Goal: Communication & Community: Ask a question

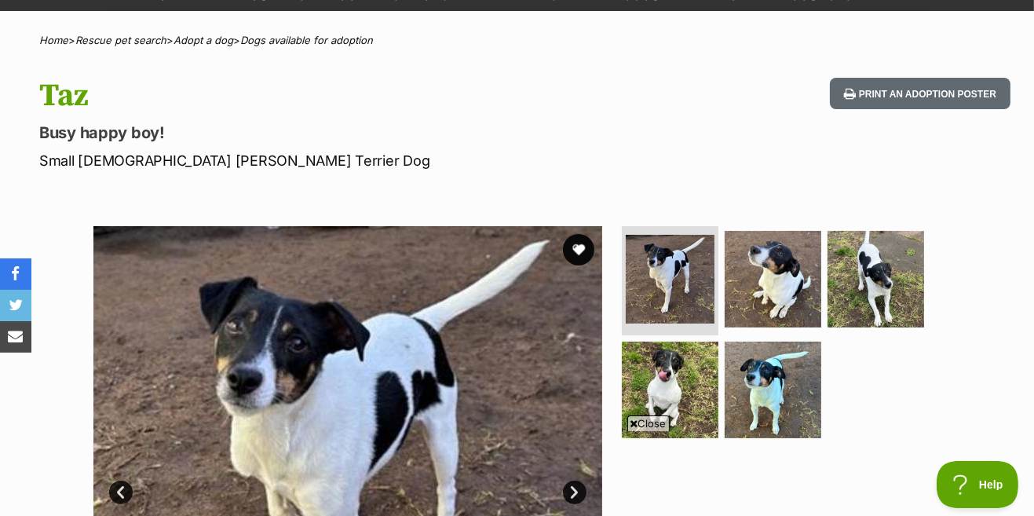
scroll to position [102, 0]
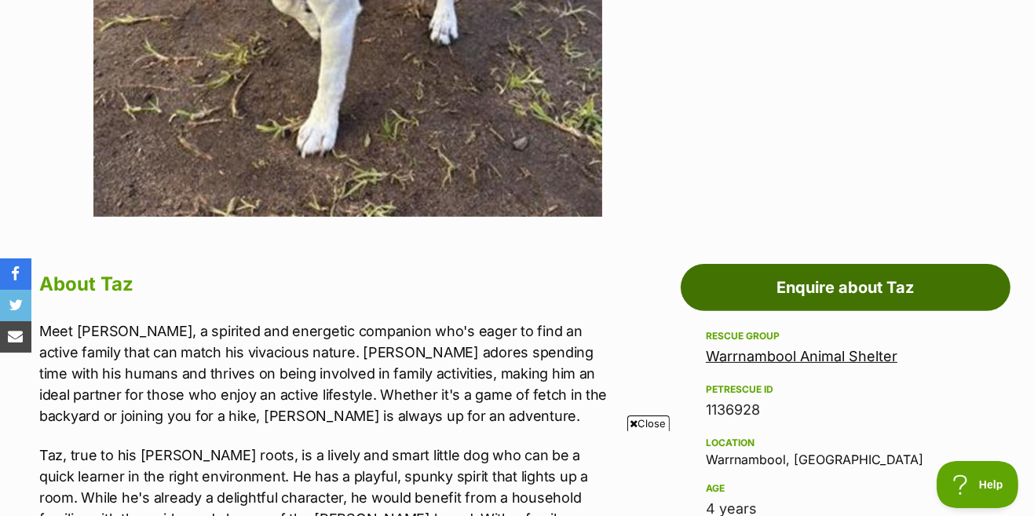
click at [886, 281] on link "Enquire about Taz" at bounding box center [846, 287] width 330 height 47
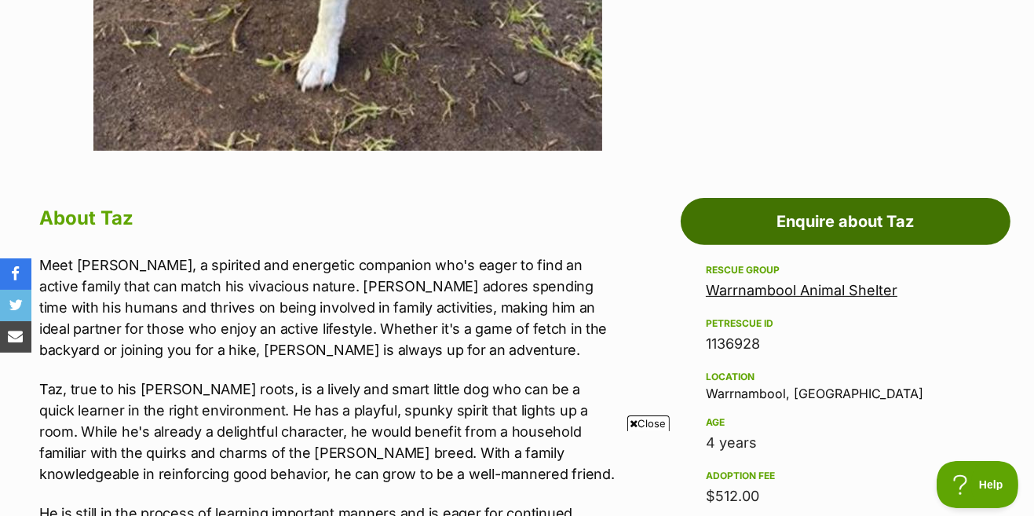
scroll to position [693, 0]
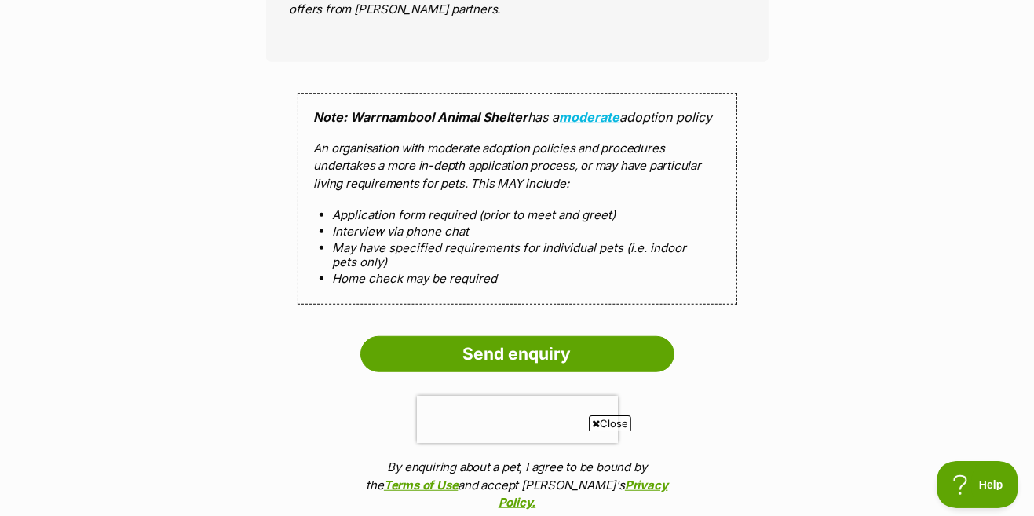
scroll to position [1443, 0]
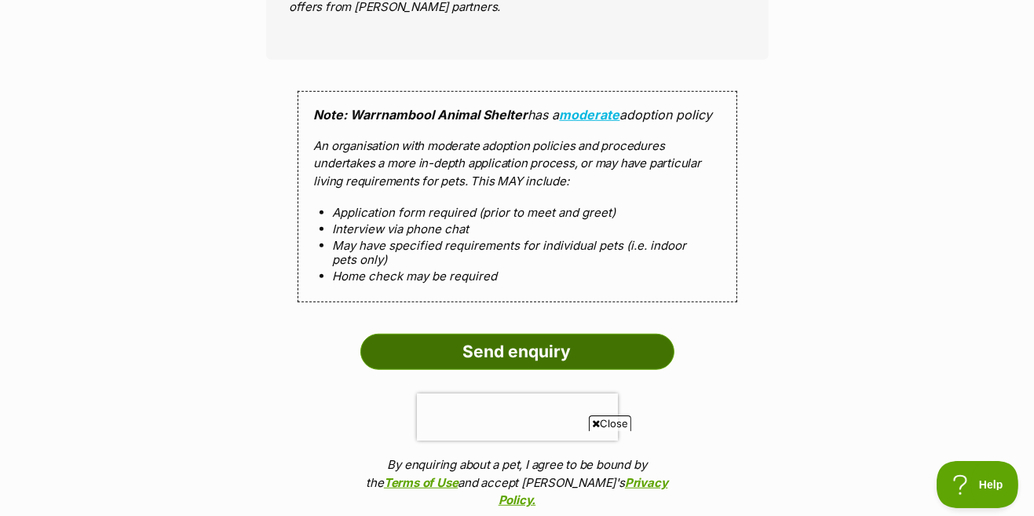
click at [545, 353] on input "Send enquiry" at bounding box center [518, 352] width 314 height 36
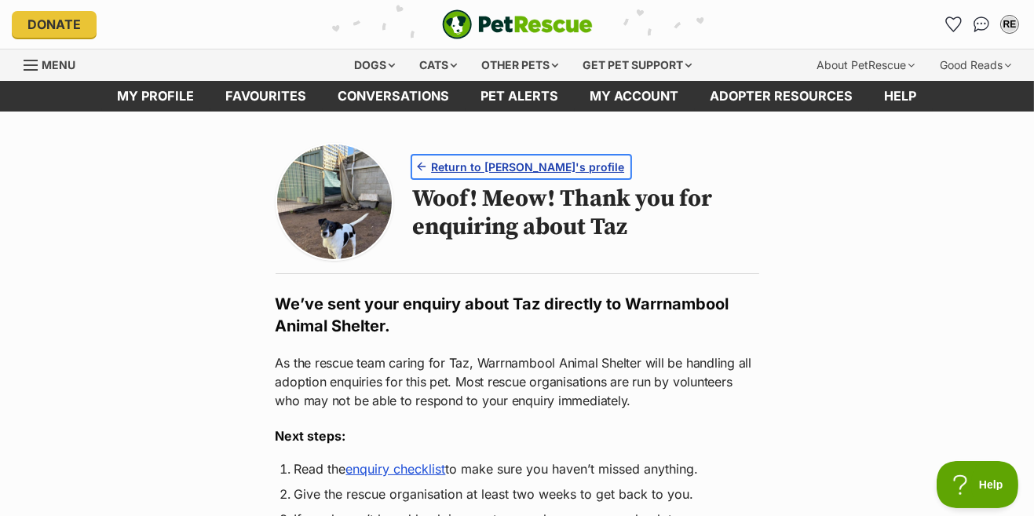
click at [515, 162] on span "Return to Taz's profile" at bounding box center [527, 167] width 193 height 16
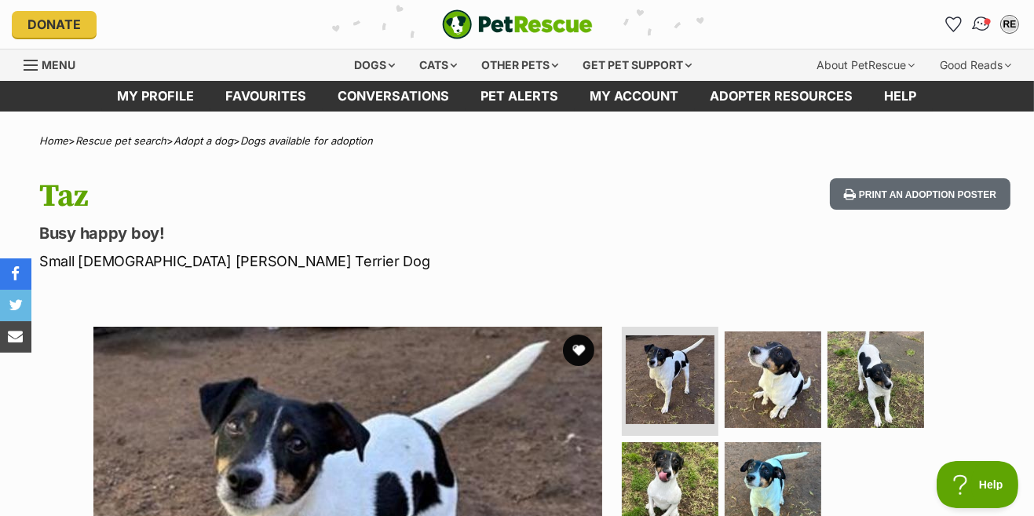
click at [984, 20] on span "Conversations" at bounding box center [988, 21] width 8 height 8
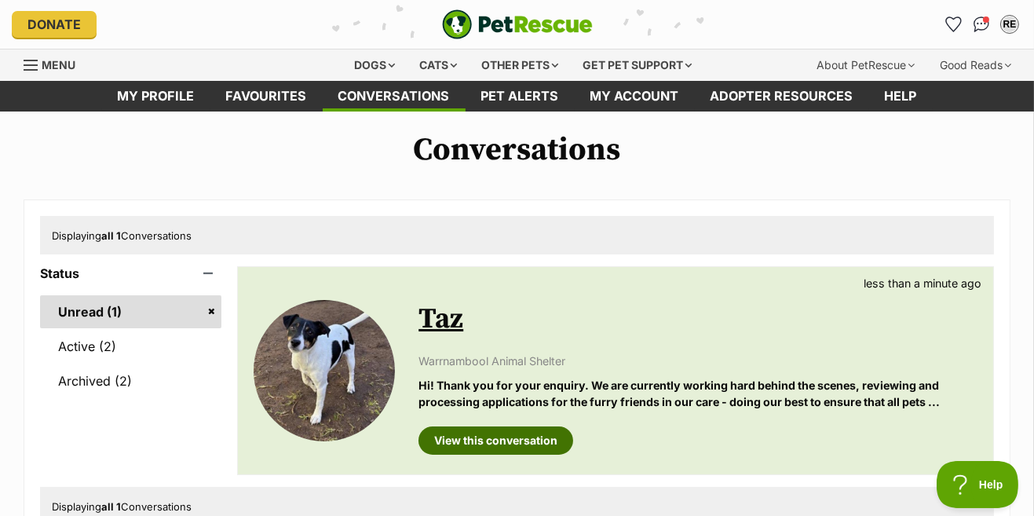
click at [516, 441] on link "View this conversation" at bounding box center [496, 440] width 155 height 28
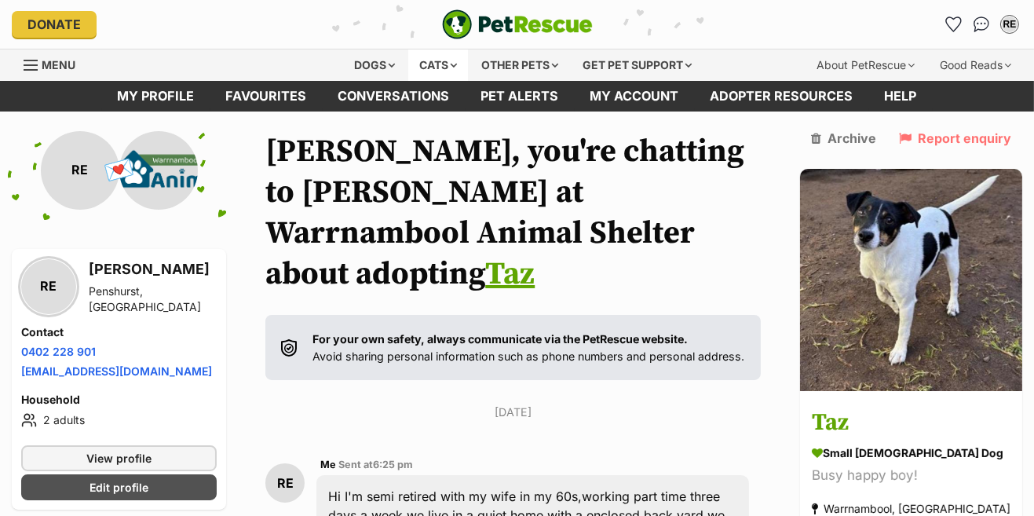
click at [450, 69] on div "Cats" at bounding box center [438, 64] width 60 height 31
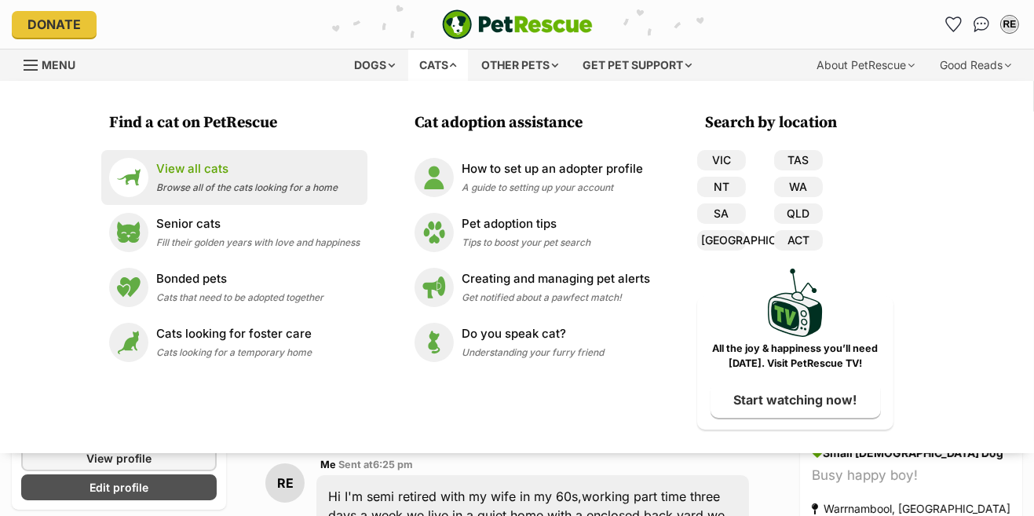
click at [202, 170] on p "View all cats" at bounding box center [246, 169] width 181 height 18
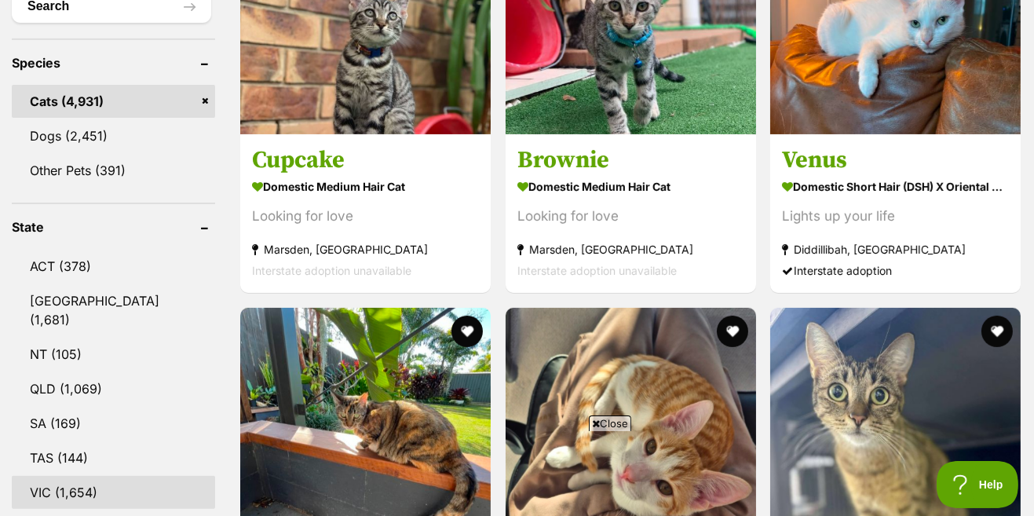
click at [82, 476] on link "VIC (1,654)" at bounding box center [113, 492] width 203 height 33
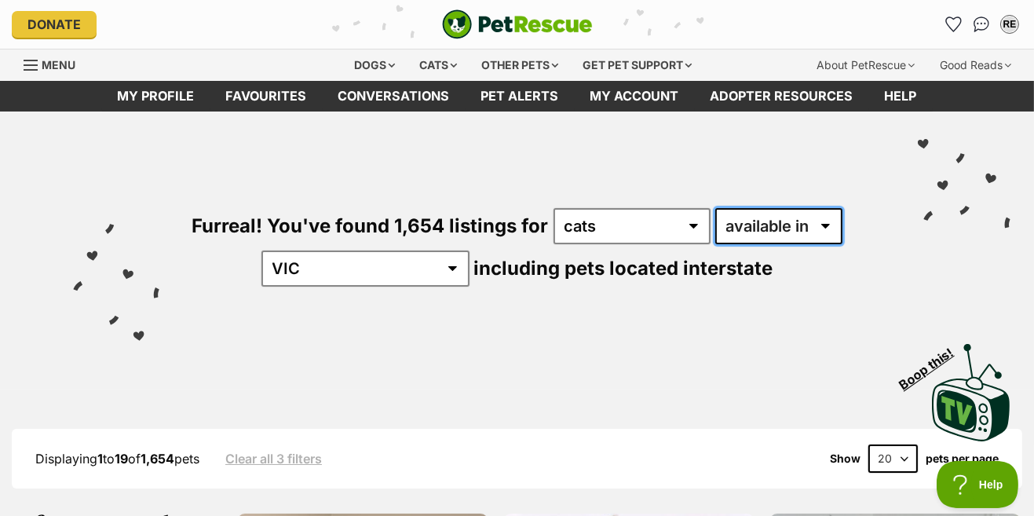
click at [818, 230] on select "available in located in" at bounding box center [779, 226] width 127 height 36
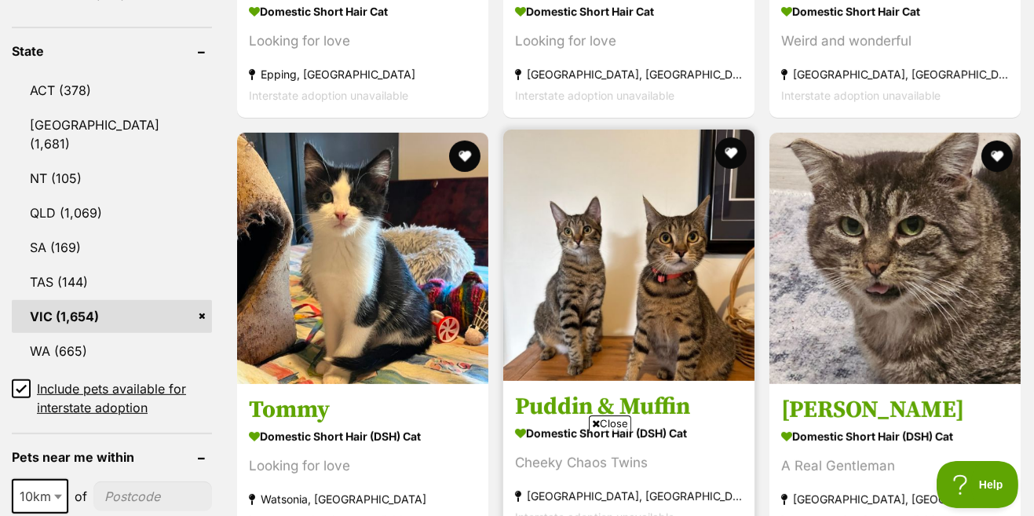
scroll to position [807, 0]
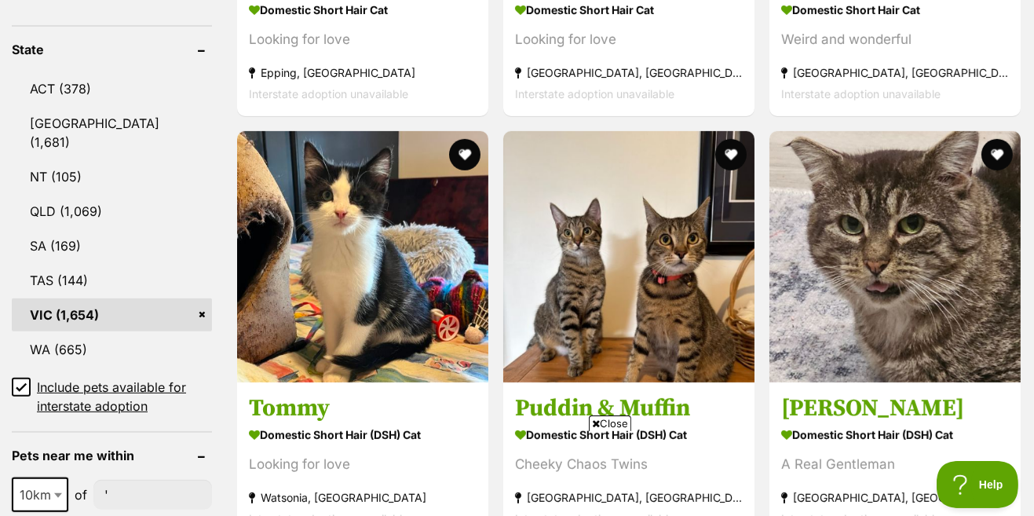
type input"] "!"
click at [117, 480] on input"] "!" at bounding box center [152, 495] width 119 height 30
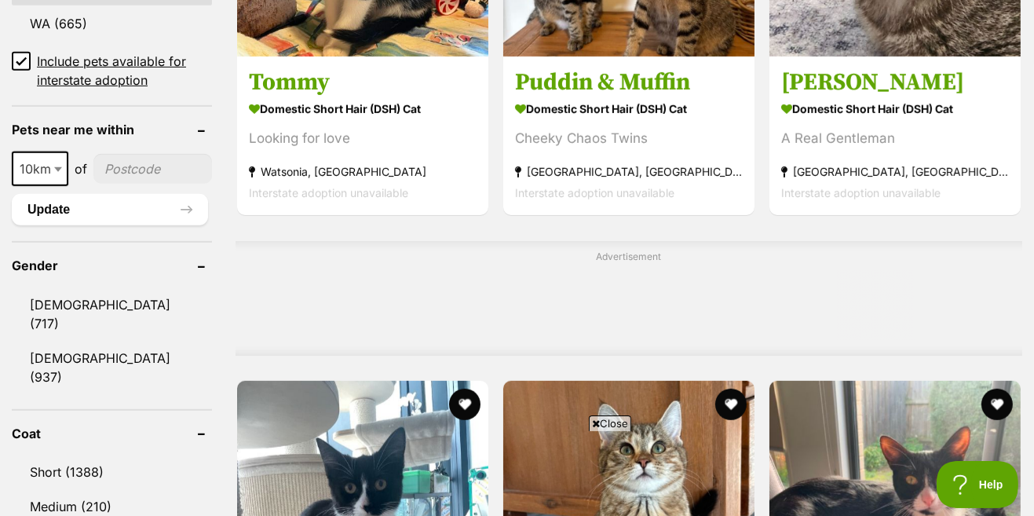
scroll to position [0, 0]
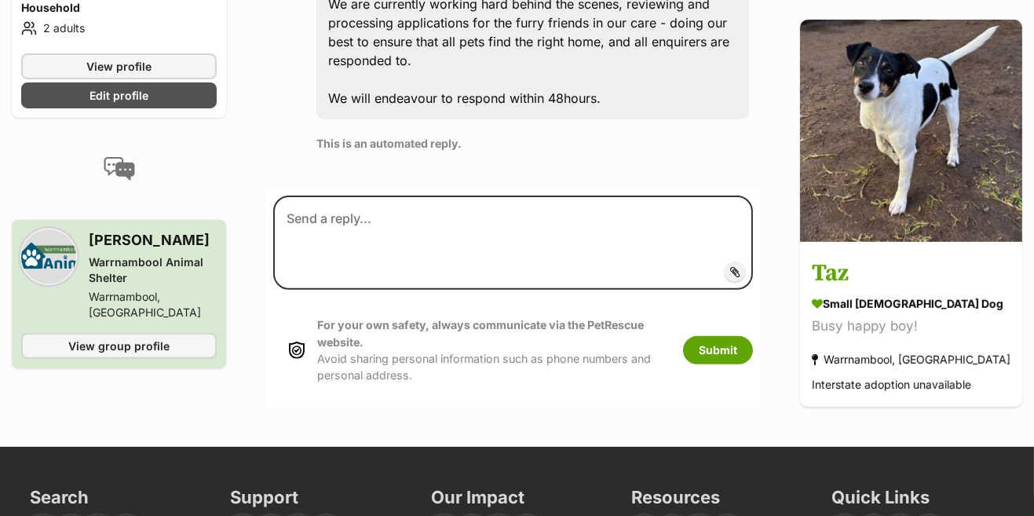
scroll to position [701, 0]
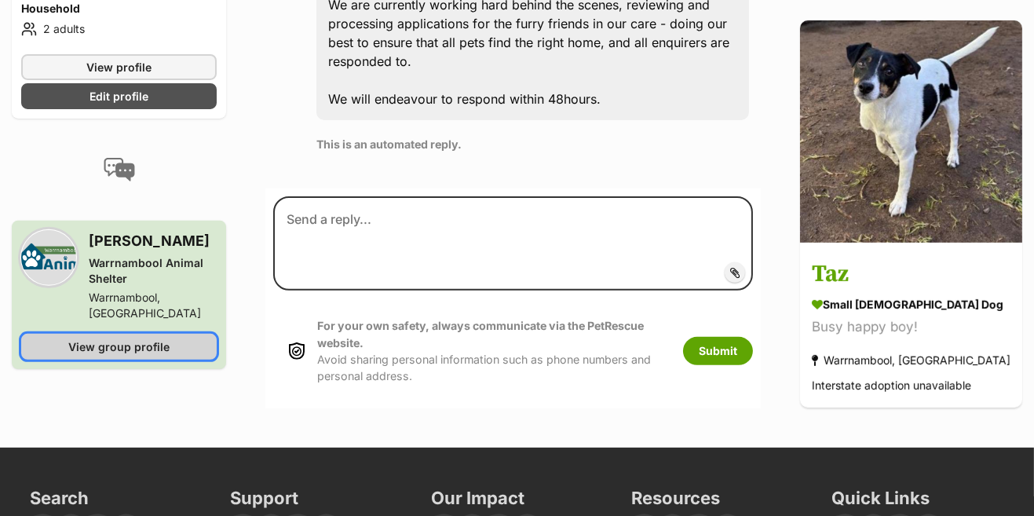
click at [180, 334] on link "View group profile" at bounding box center [119, 347] width 196 height 26
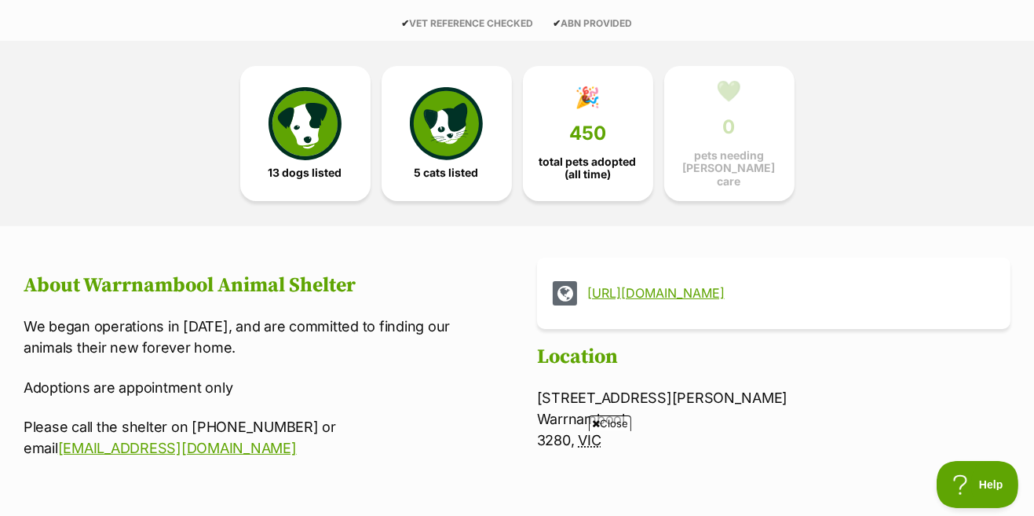
scroll to position [375, 0]
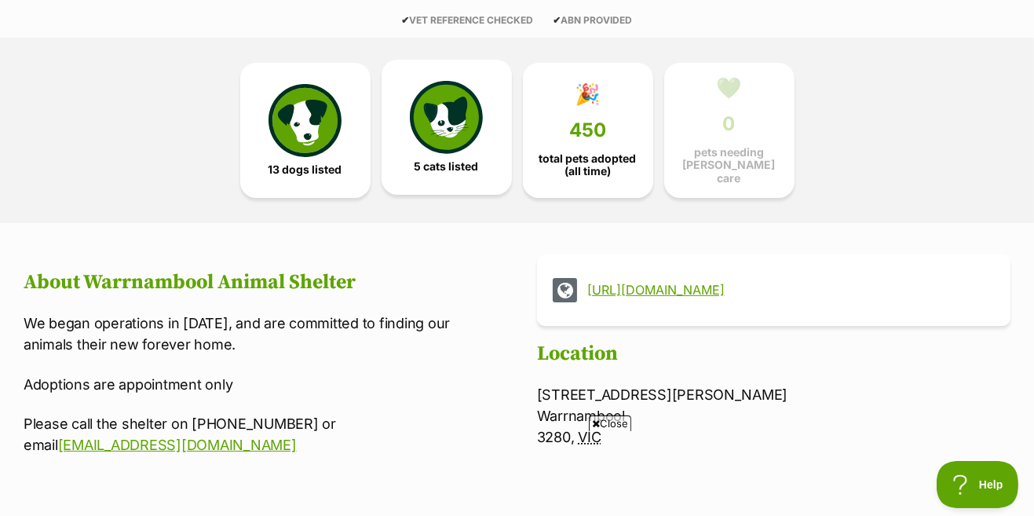
click at [440, 141] on img at bounding box center [446, 117] width 72 height 72
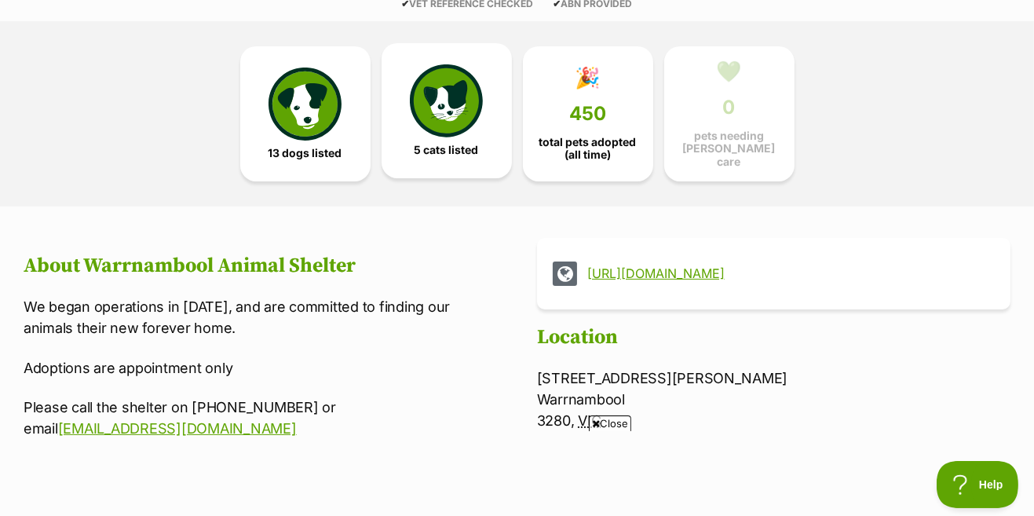
scroll to position [449, 0]
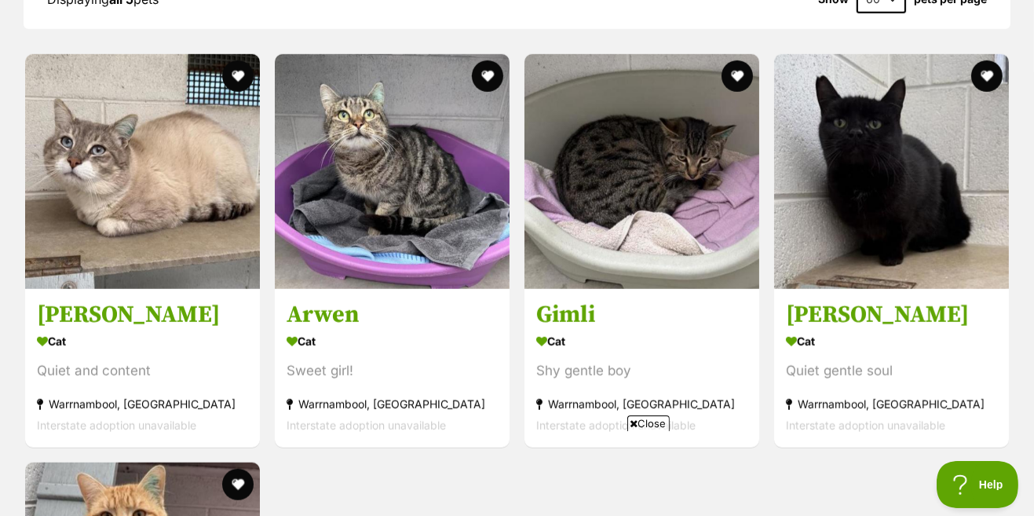
scroll to position [1524, 0]
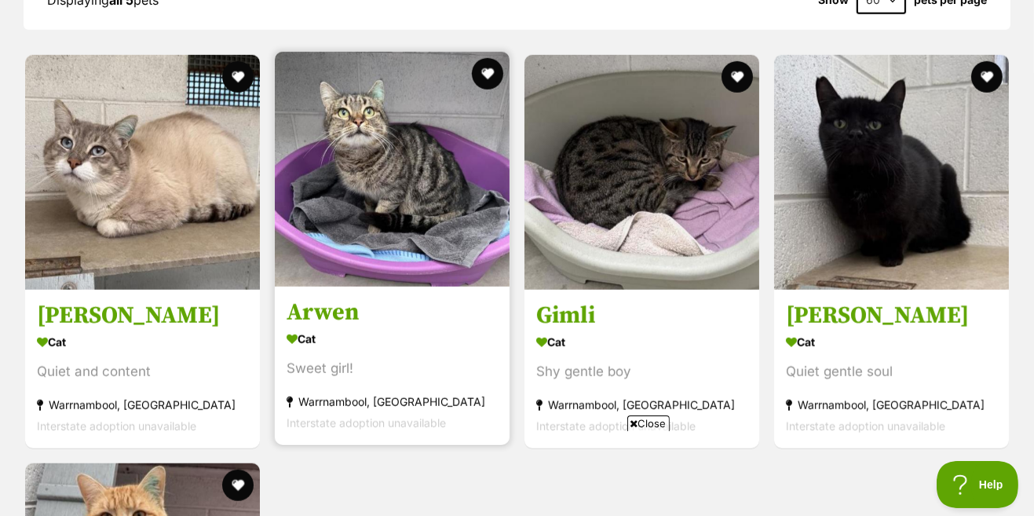
click at [393, 216] on img at bounding box center [392, 169] width 235 height 235
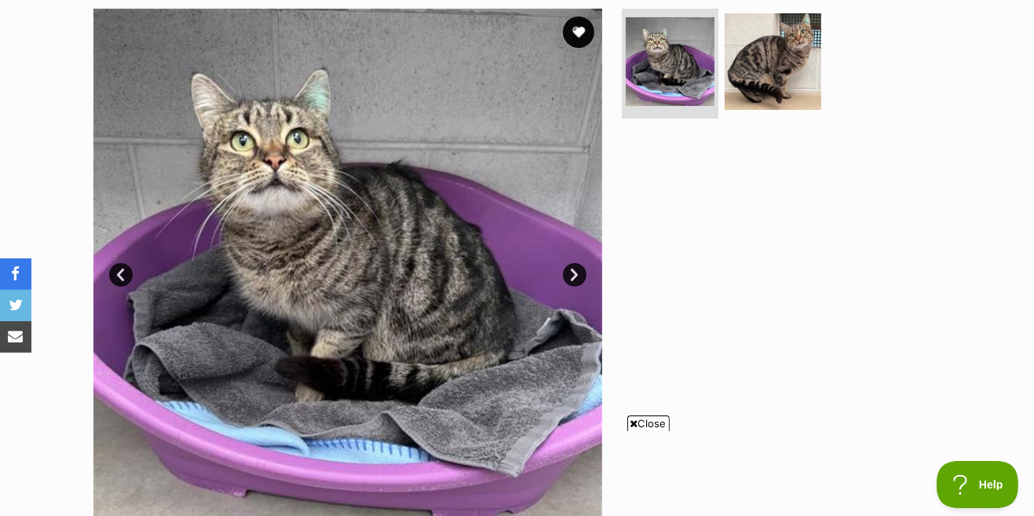
scroll to position [317, 0]
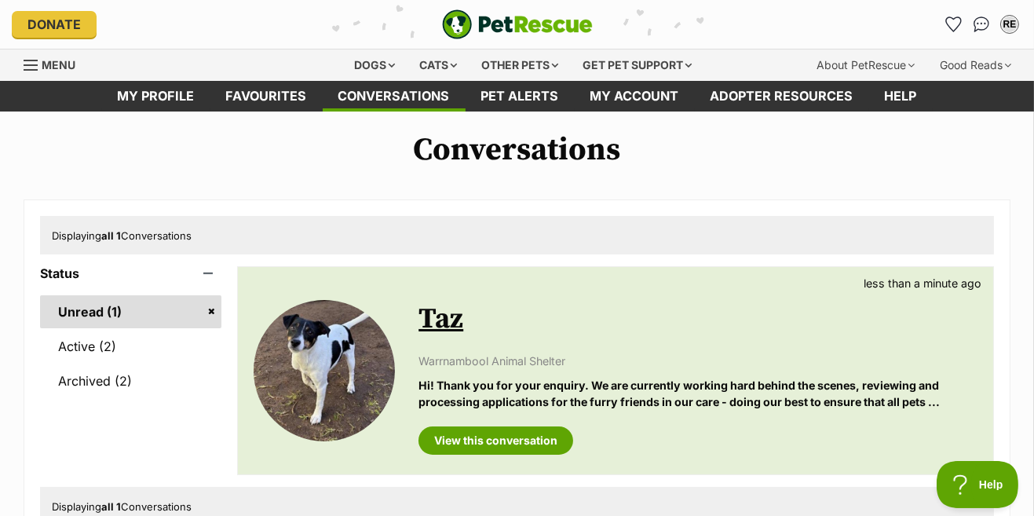
click at [117, 309] on link "Unread (1)" at bounding box center [130, 311] width 181 height 33
